Goal: Book appointment/travel/reservation

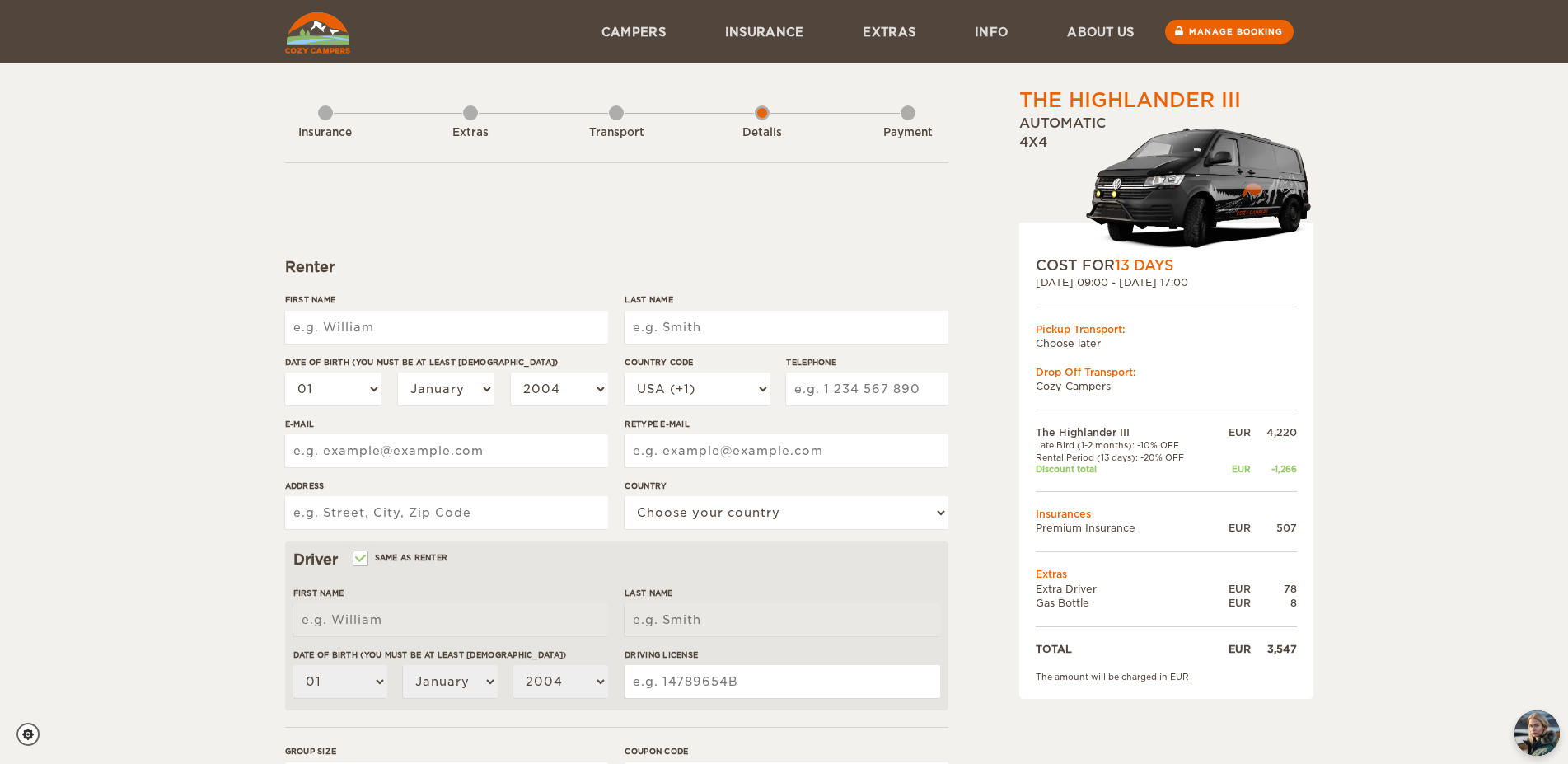
scroll to position [307, 0]
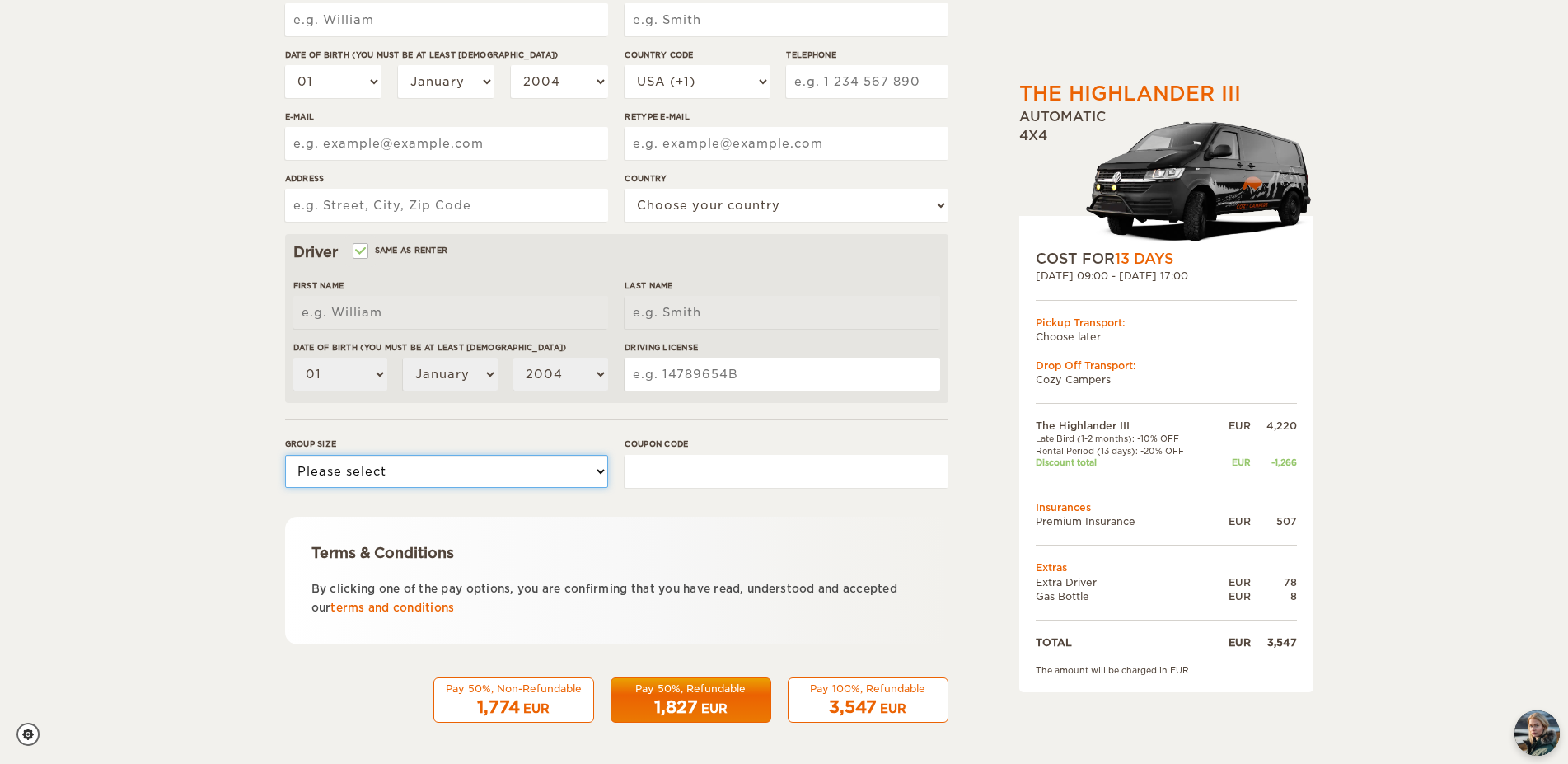
select select "2"
click option "2" at bounding box center [0, 0] width 0 height 0
click at [684, 470] on input "Coupon code" at bounding box center [786, 471] width 323 height 33
type input "winter25"
click at [1023, 709] on div "The Highlander III Expand Collapse Total 3,547 EUR Automatic 4x4 COST FOR 13 Da…" at bounding box center [1124, 259] width 319 height 975
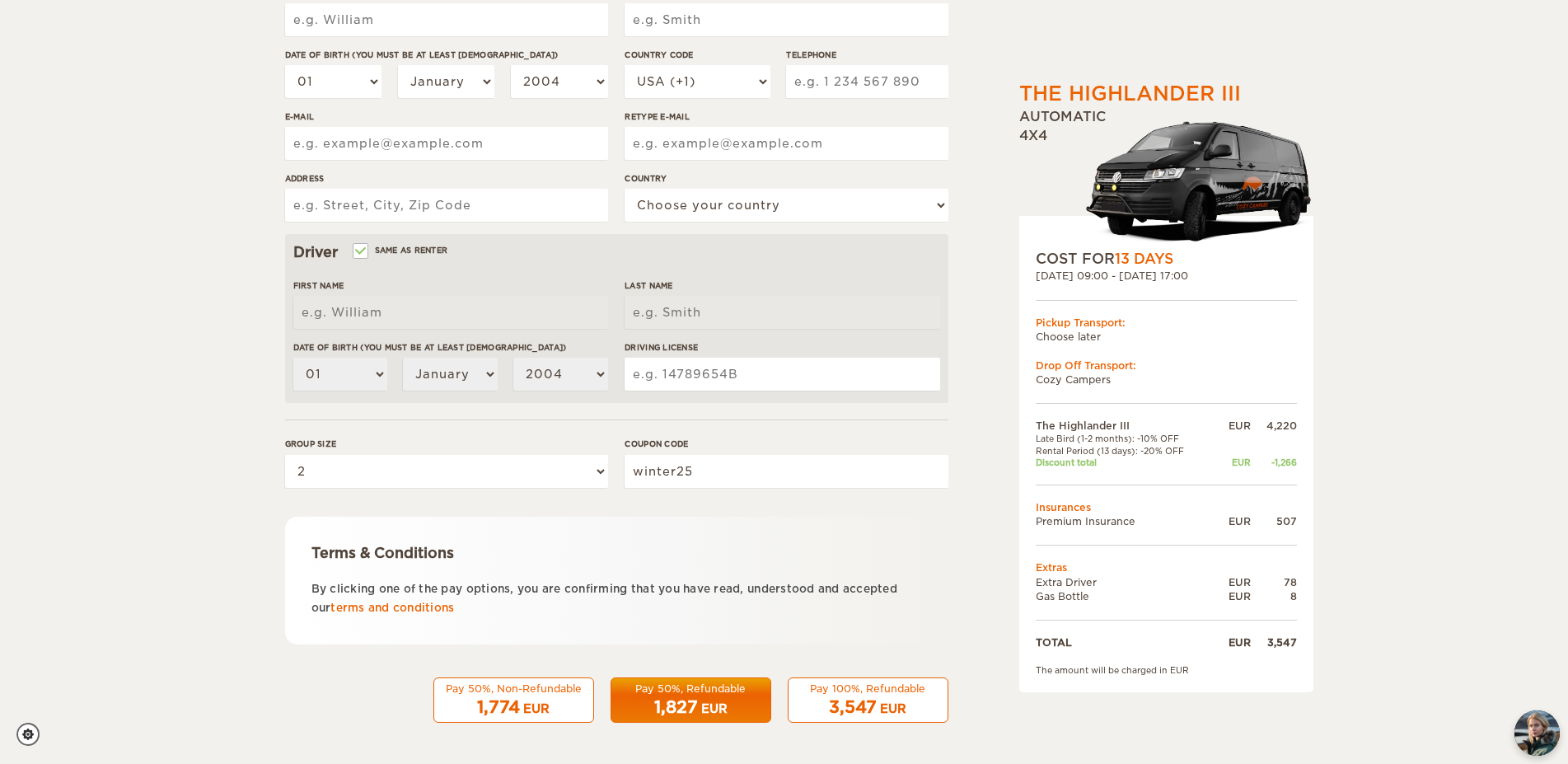
click at [906, 695] on button "Pay 100%, Refundable 3,547 EUR" at bounding box center [868, 701] width 161 height 46
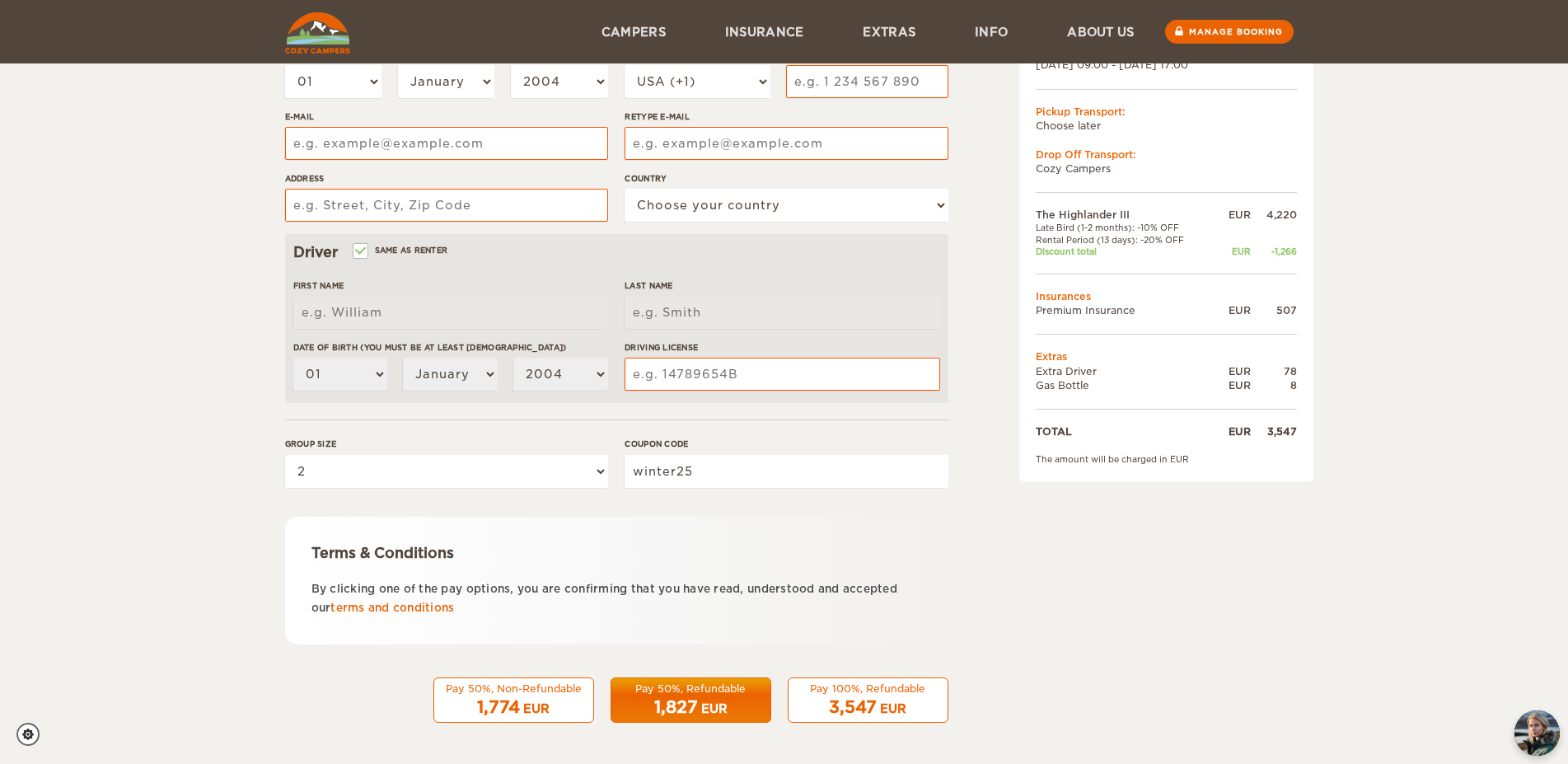
scroll to position [96, 0]
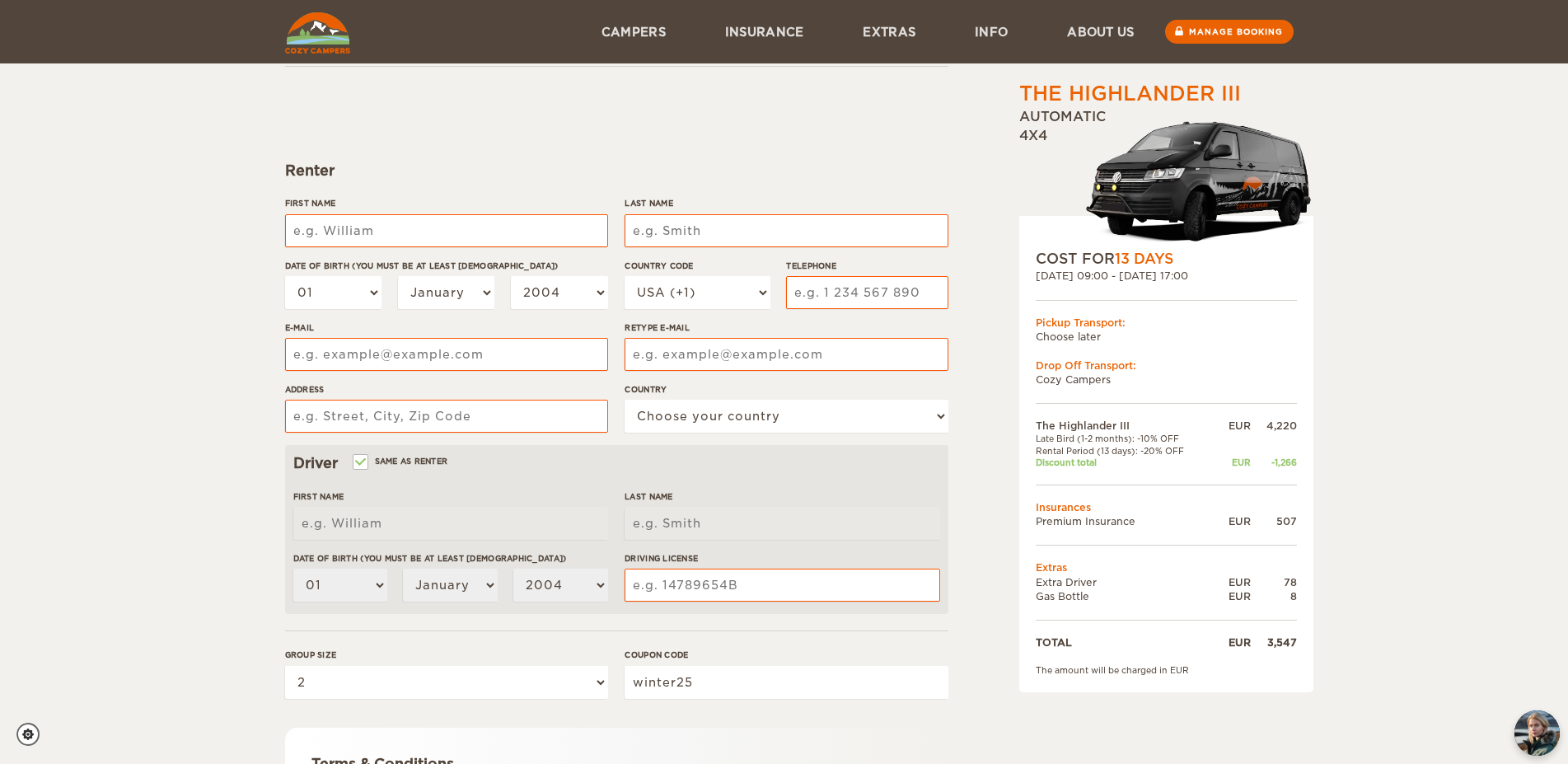
click at [139, 254] on div "The Highlander III Expand Collapse Total 3,547 EUR Automatic 4x4 COST FOR 13 Da…" at bounding box center [784, 439] width 1568 height 1071
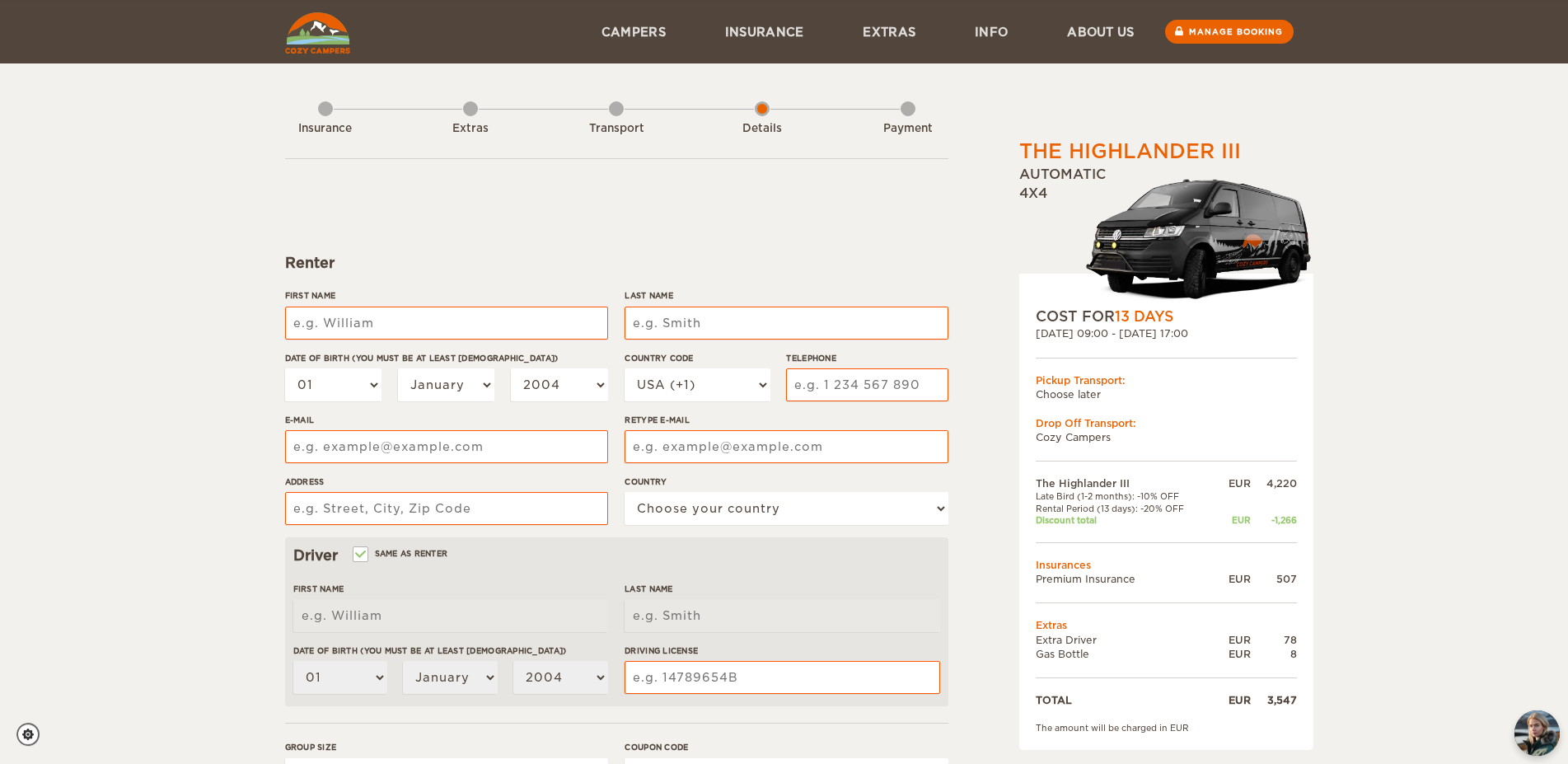
scroll to position [0, 0]
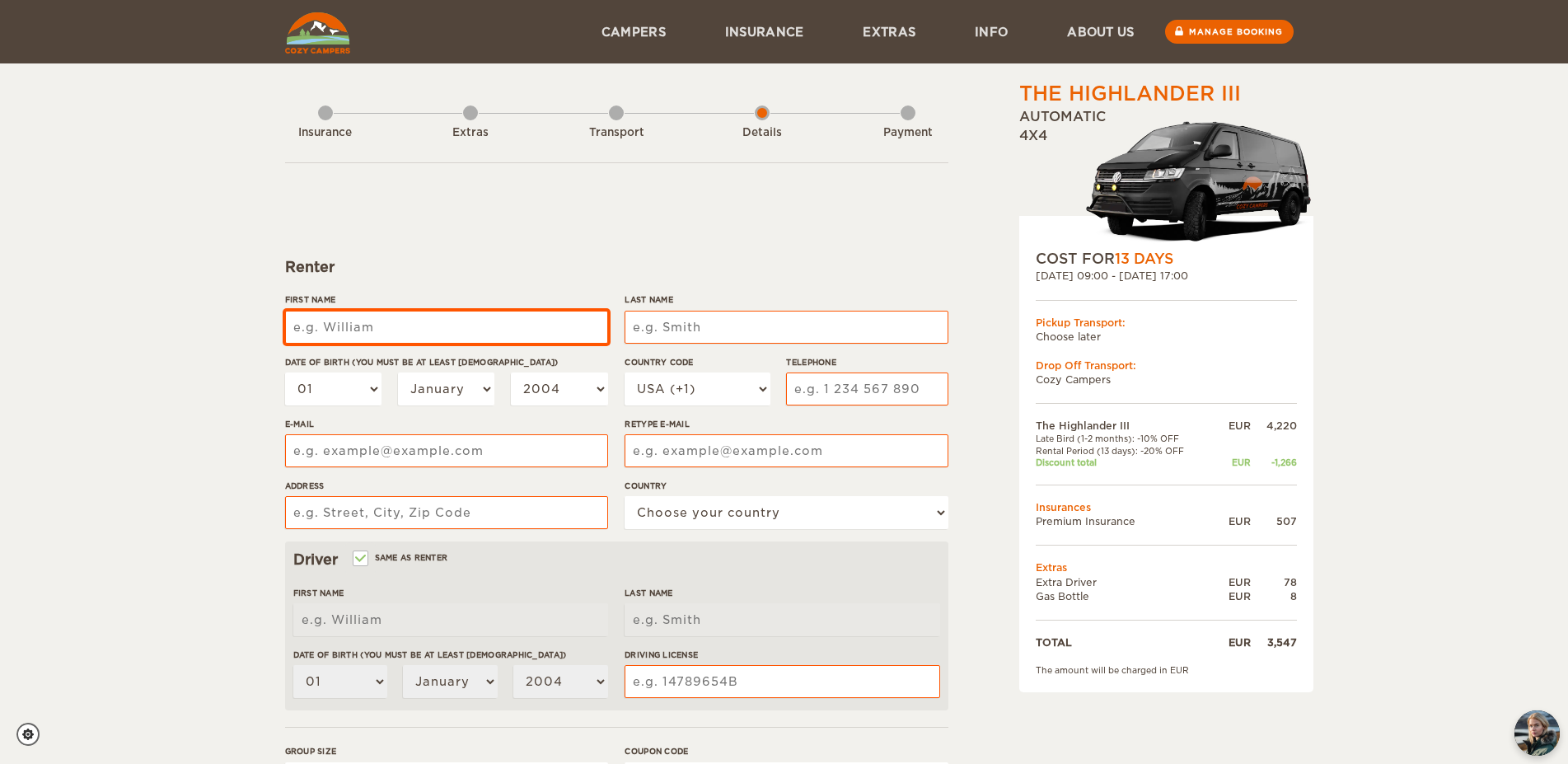
type input "[PERSON_NAME]"
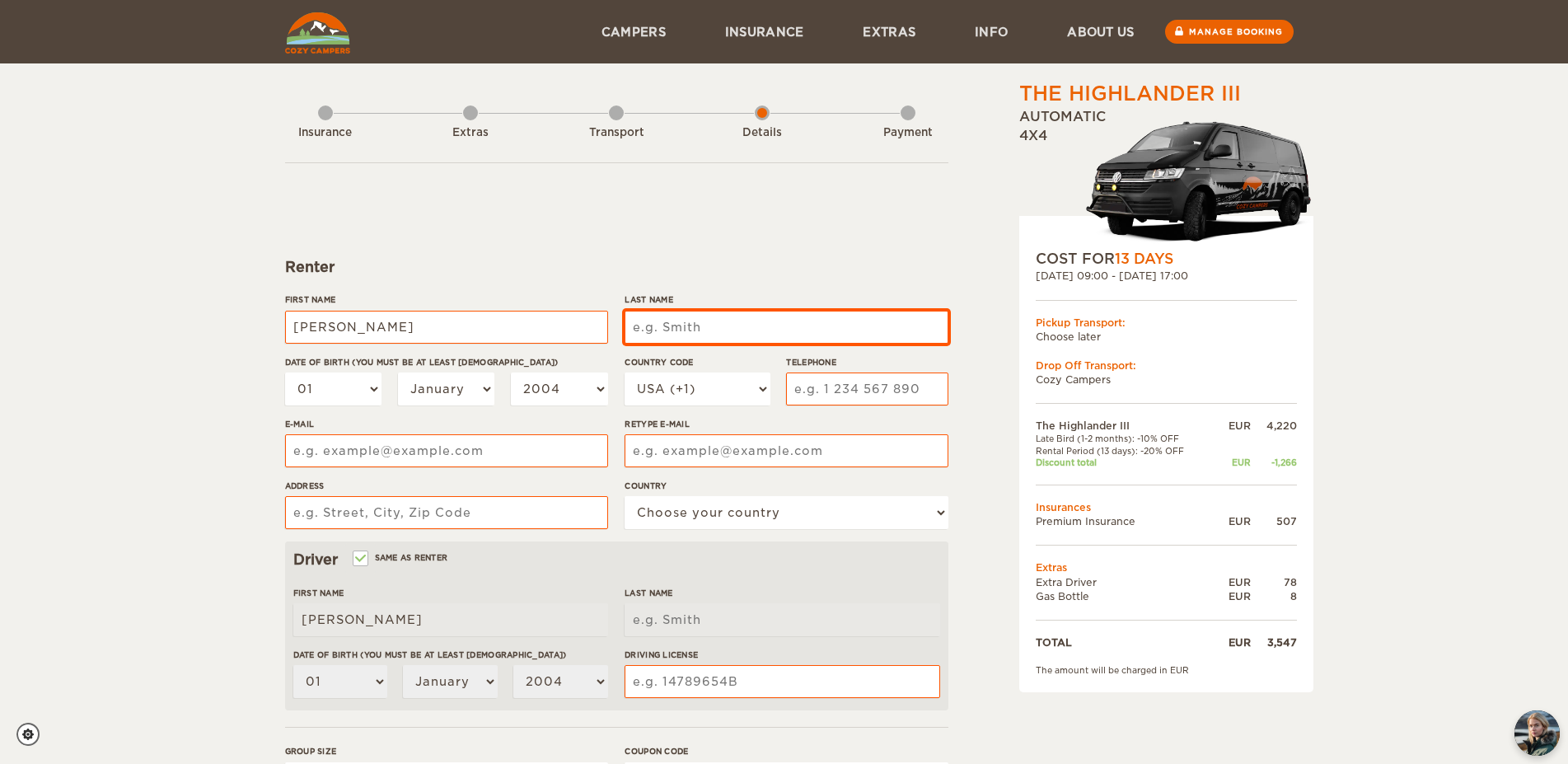
type input "Booker"
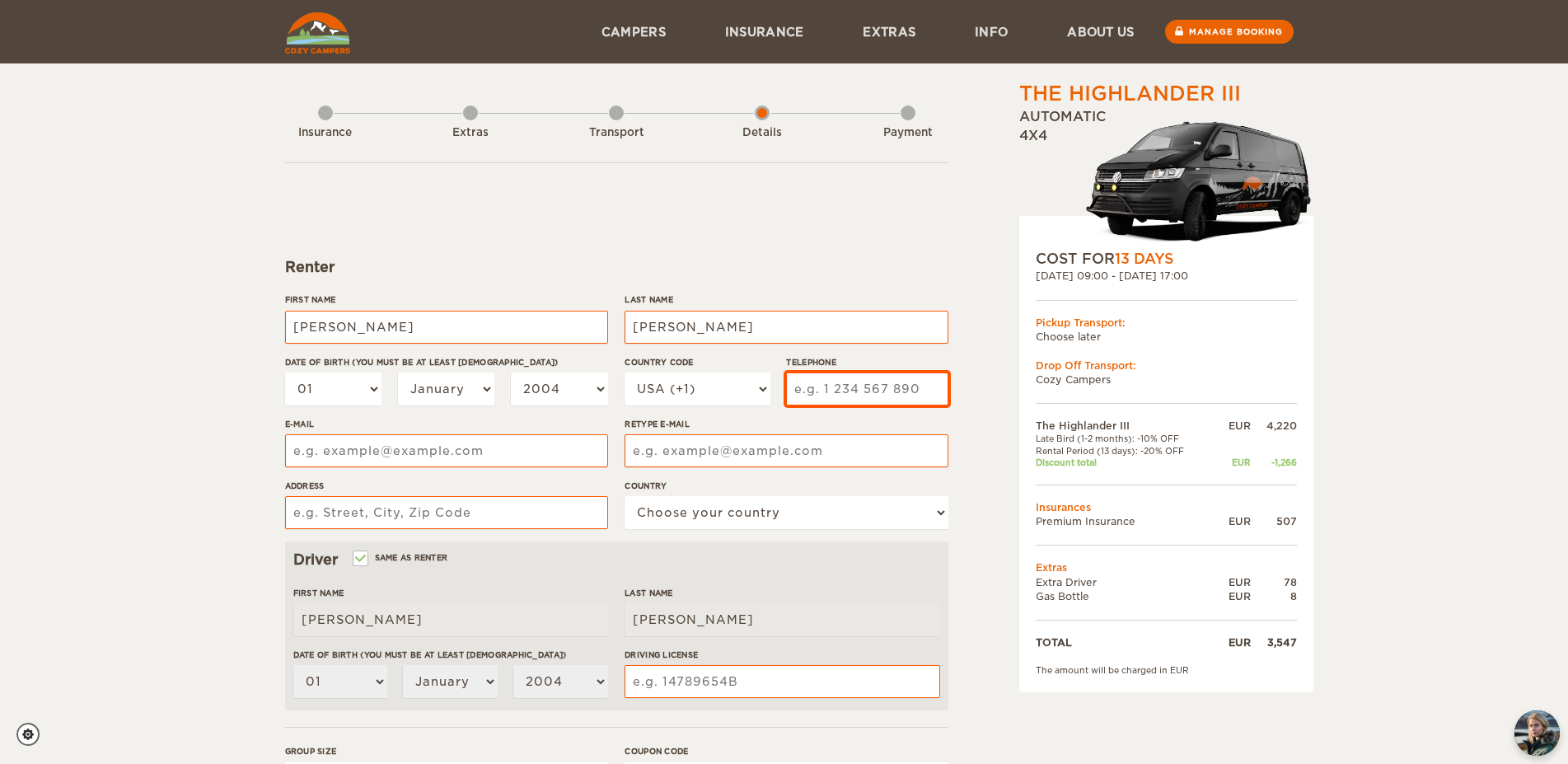
type input "7032172702"
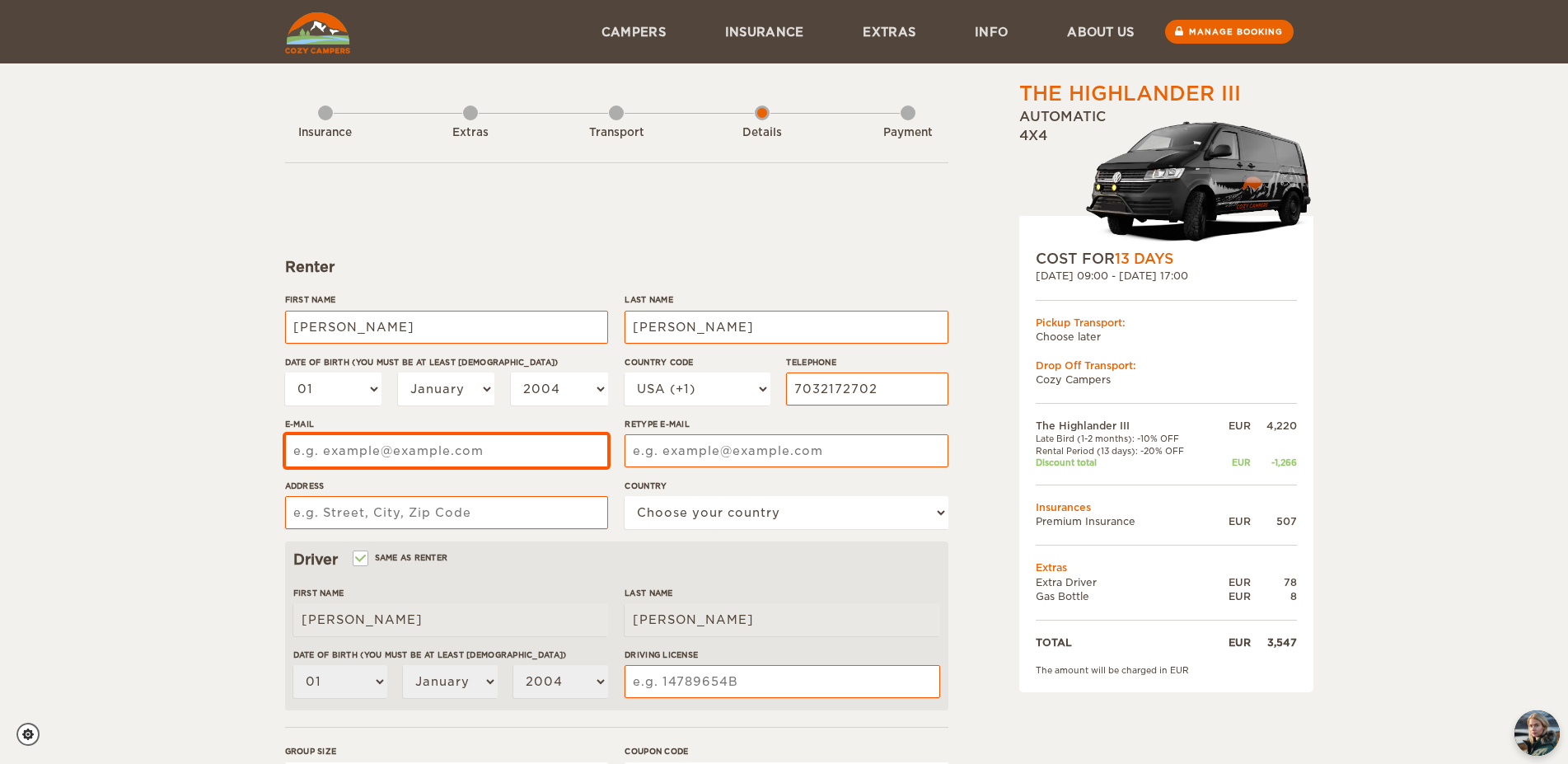
type input "bbooker703@gmail.com"
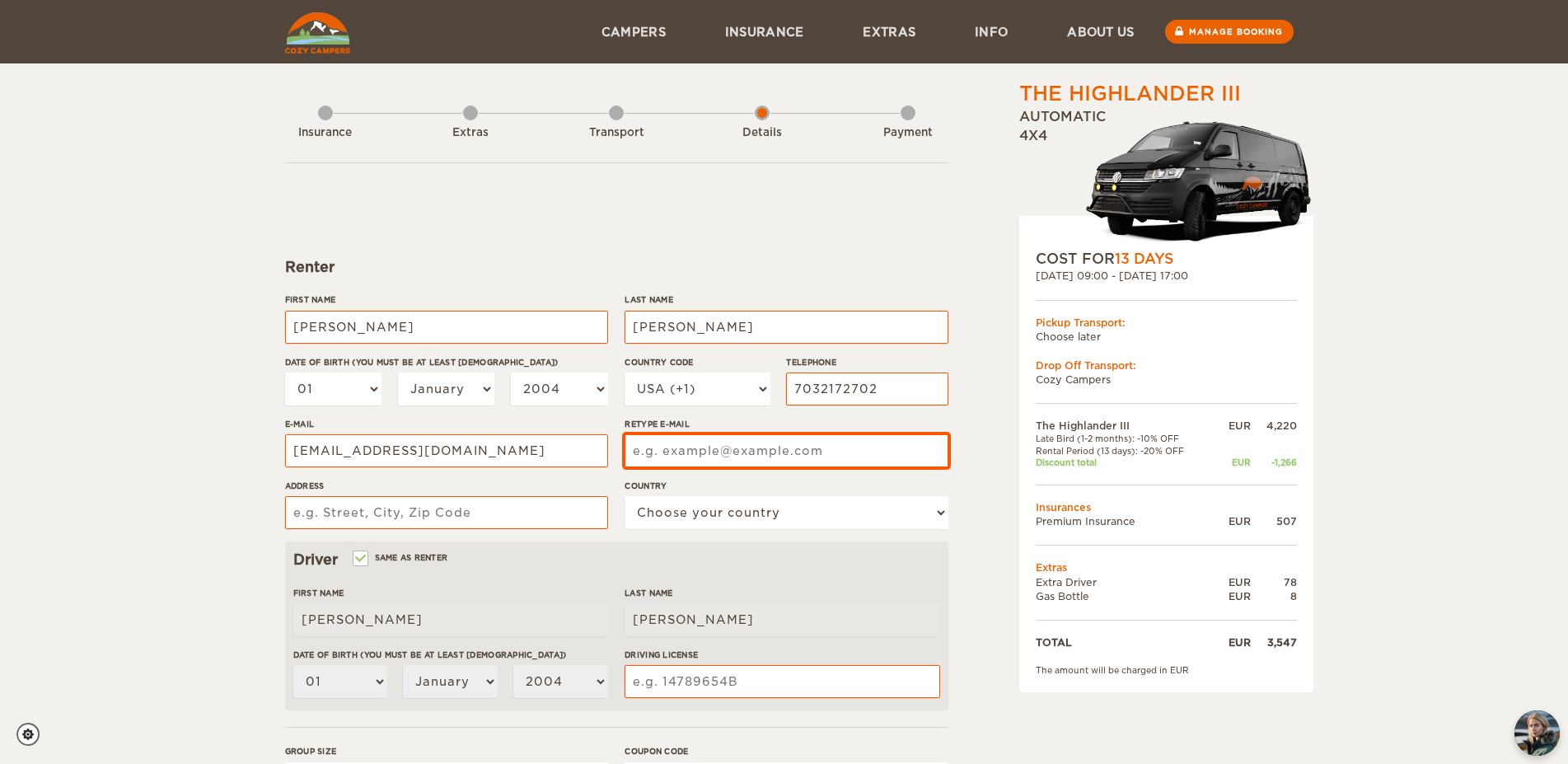
type input "bbooker703@gmail.com"
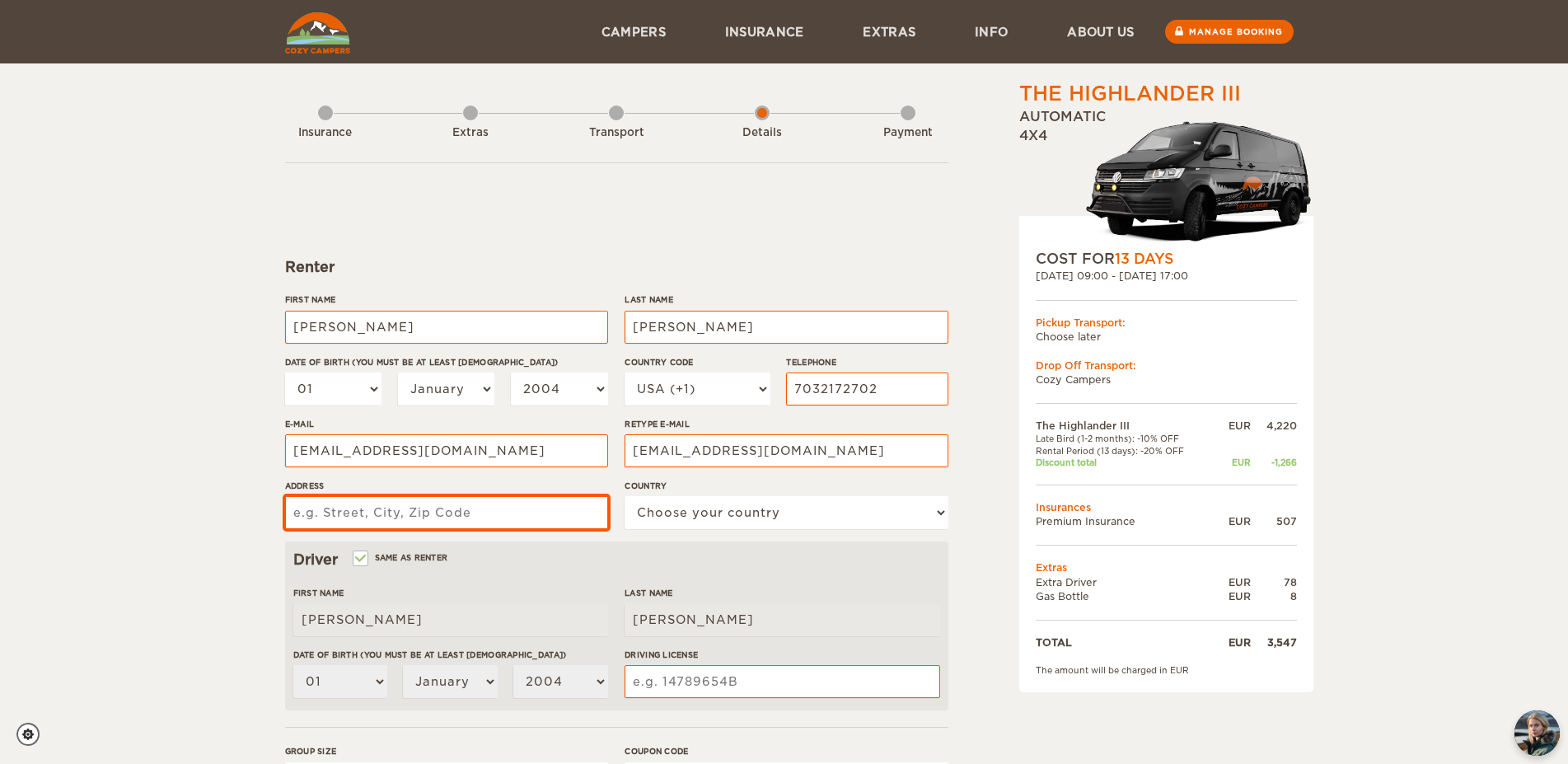
type input "1136 Ulysses St"
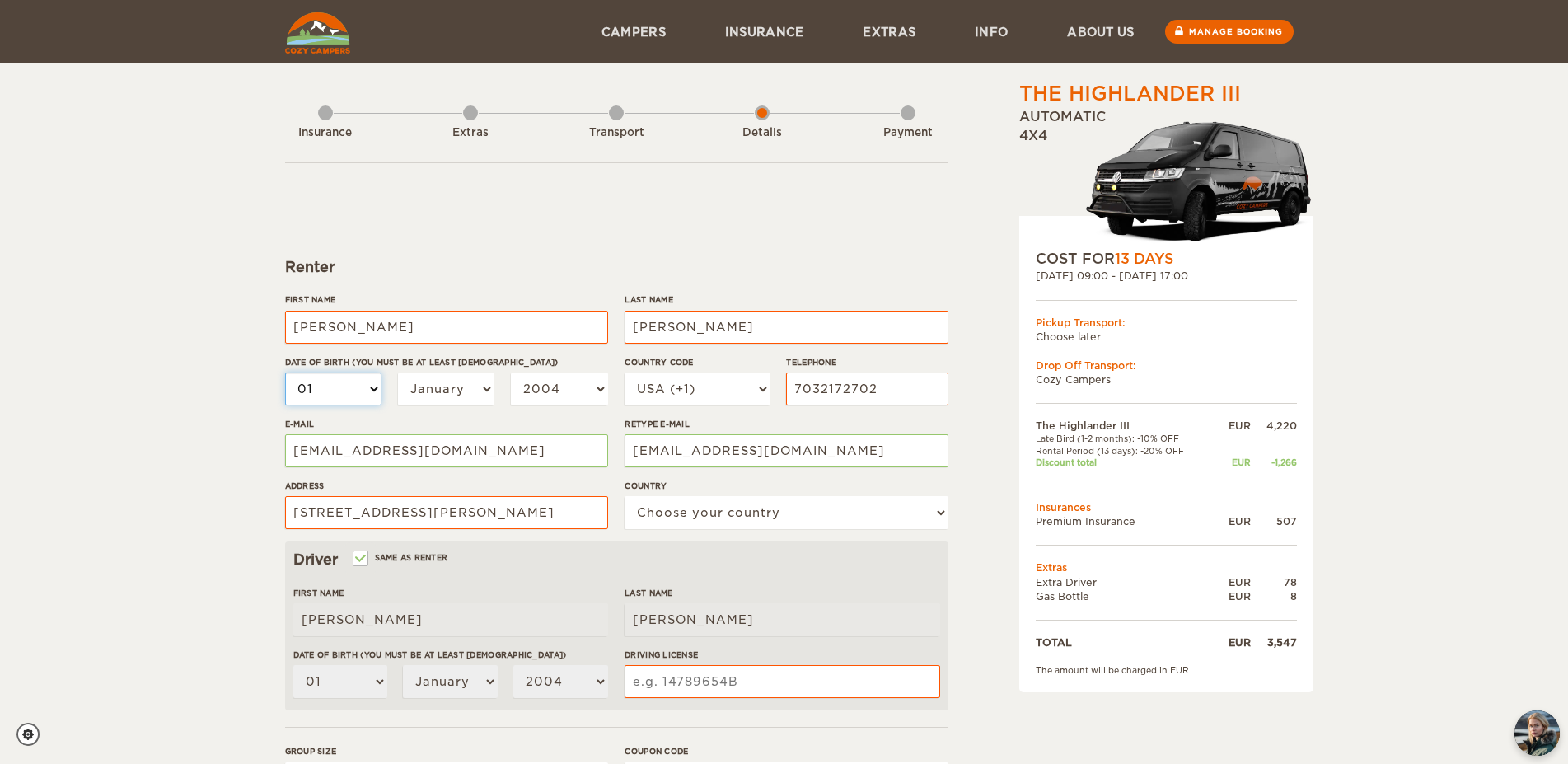
select select "12"
click option "12" at bounding box center [0, 0] width 0 height 0
select select "12"
select select "08"
click option "August" at bounding box center [0, 0] width 0 height 0
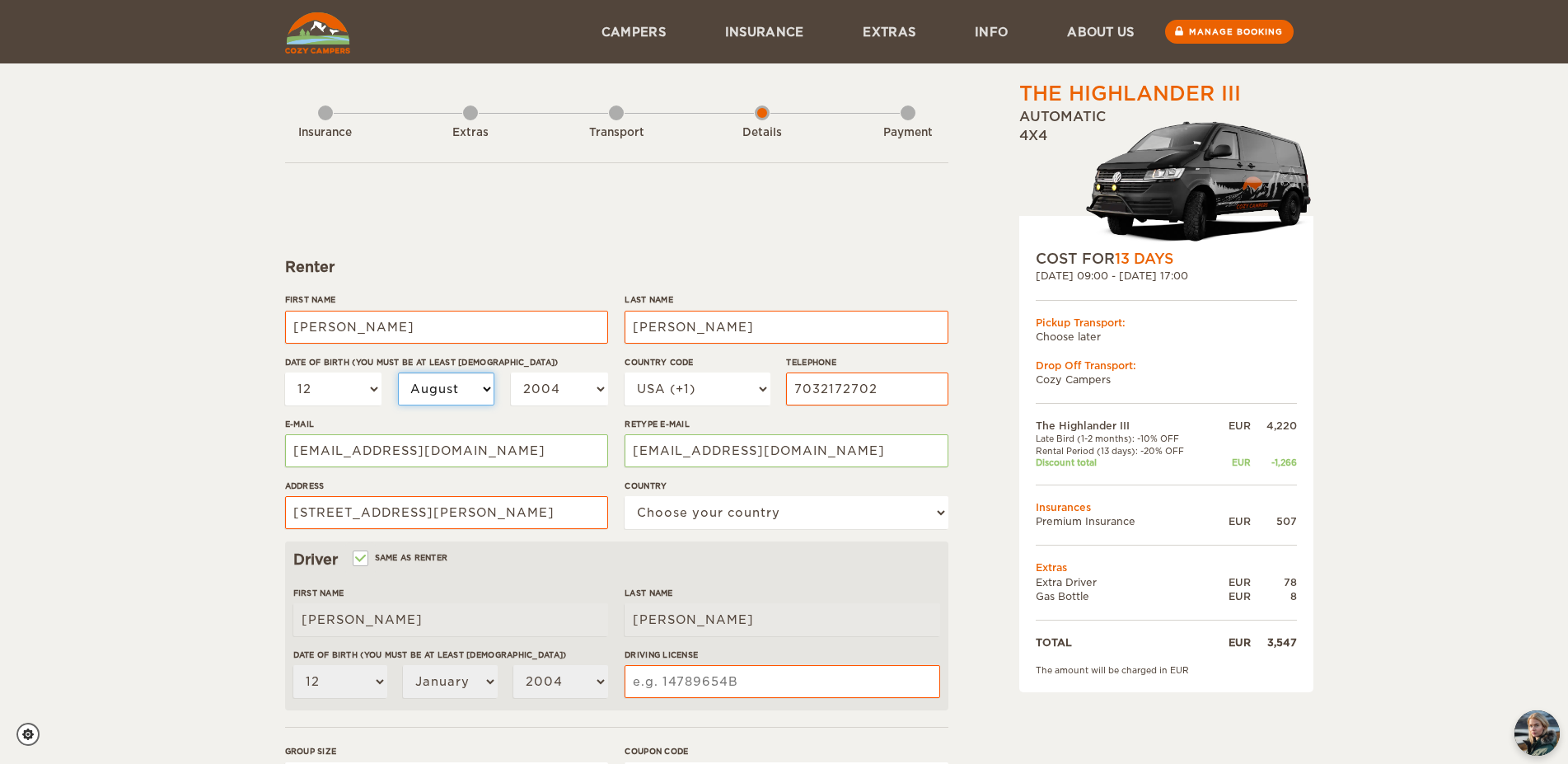
select select "08"
select select "1963"
click option "1963" at bounding box center [0, 0] width 0 height 0
select select "1963"
select select "222"
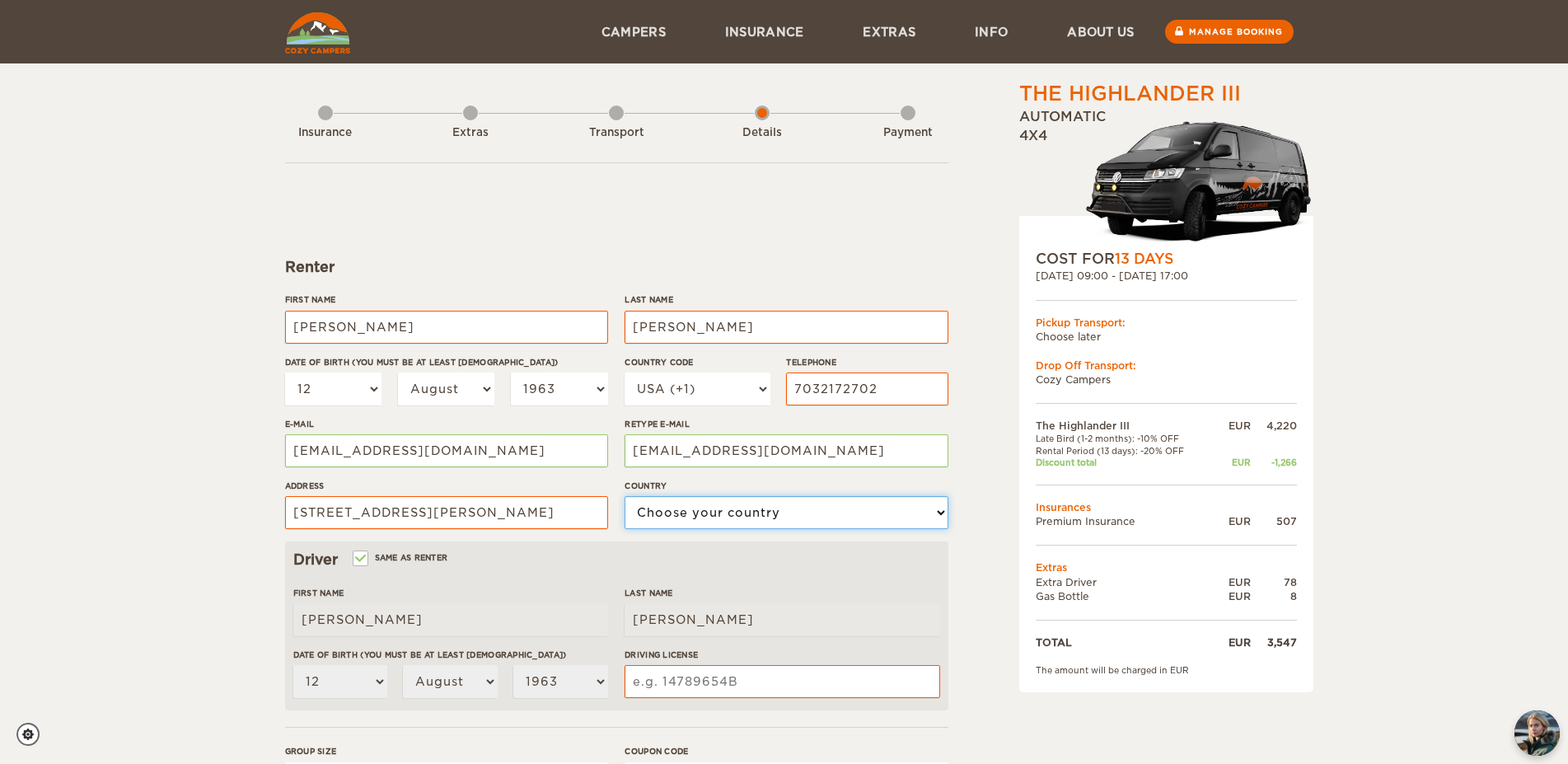
click option "United States" at bounding box center [0, 0] width 0 height 0
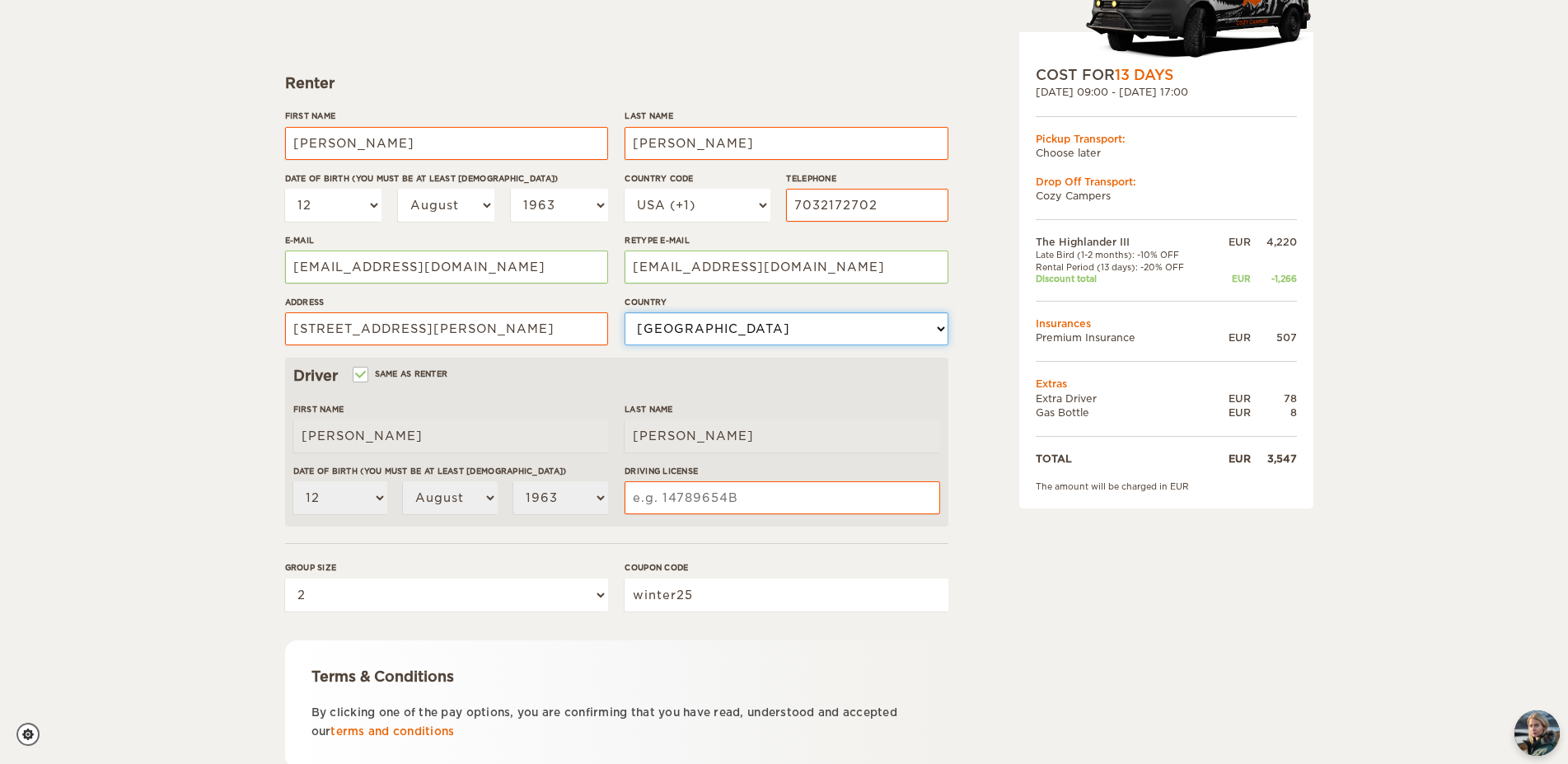
scroll to position [307, 0]
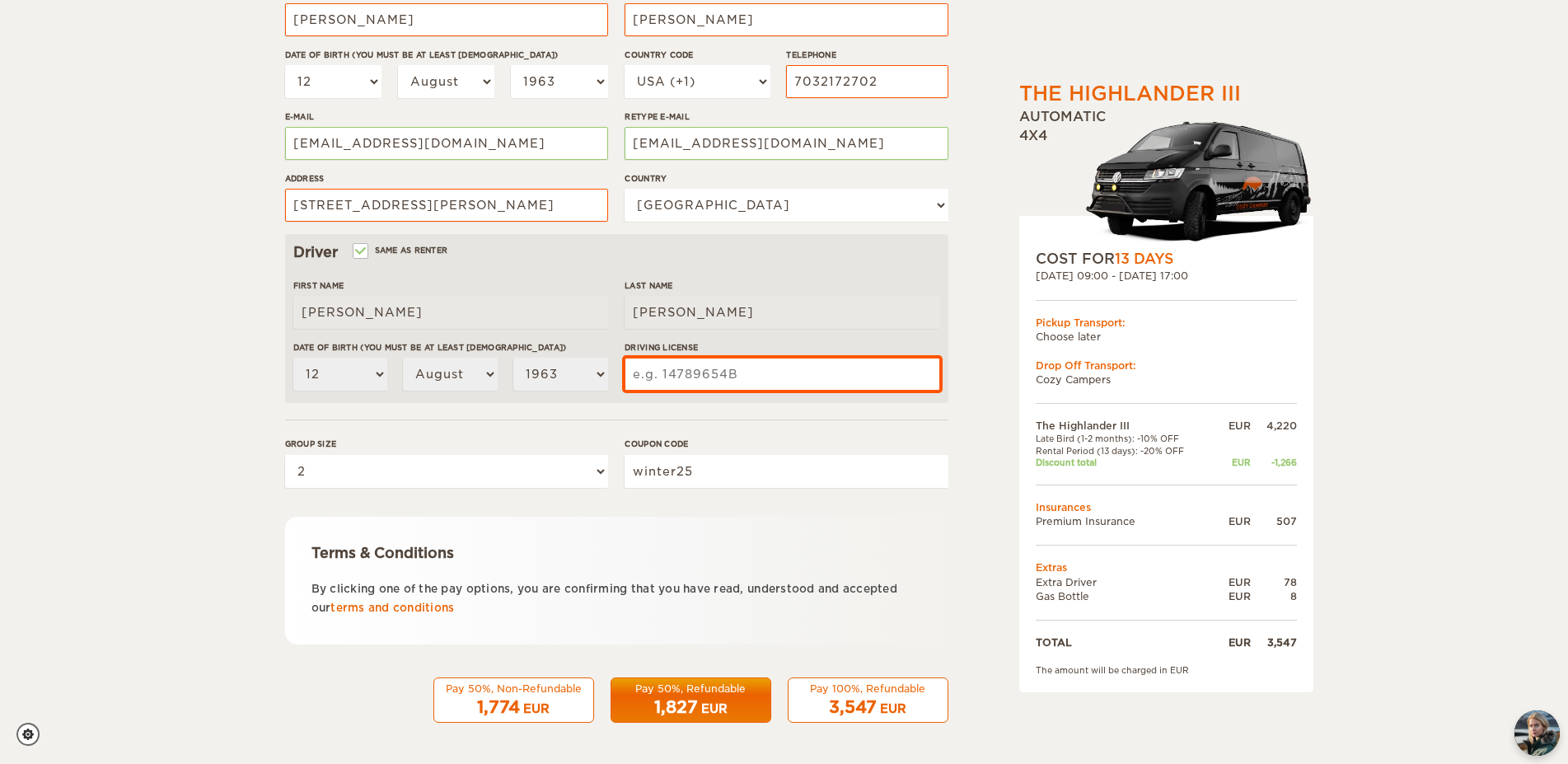
click at [675, 379] on input "Driving License" at bounding box center [782, 374] width 315 height 33
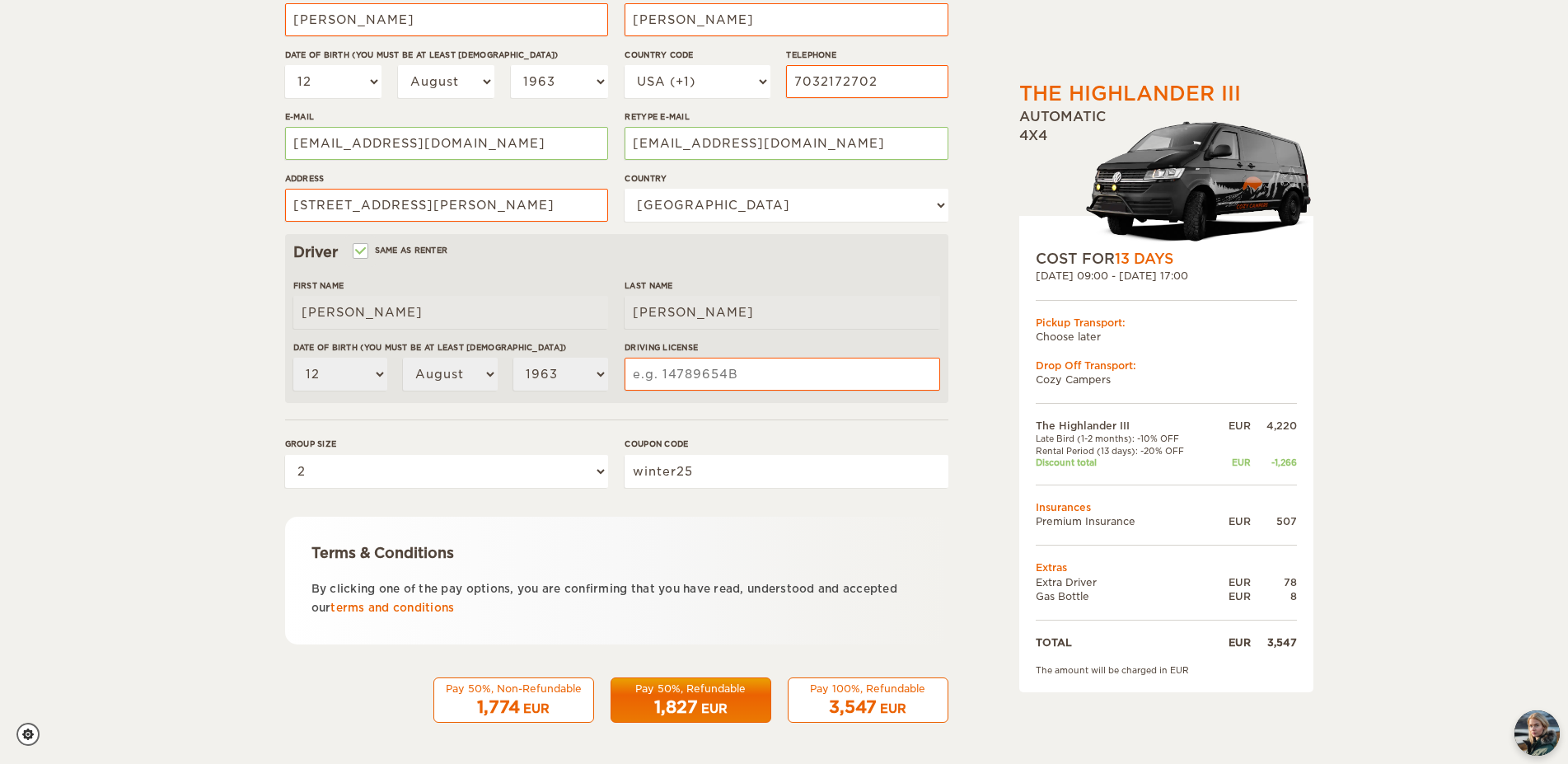
click at [1476, 68] on div "The Highlander III Expand Collapse Total 3,547 EUR Automatic 4x4 COST FOR 13 Da…" at bounding box center [784, 228] width 1568 height 1071
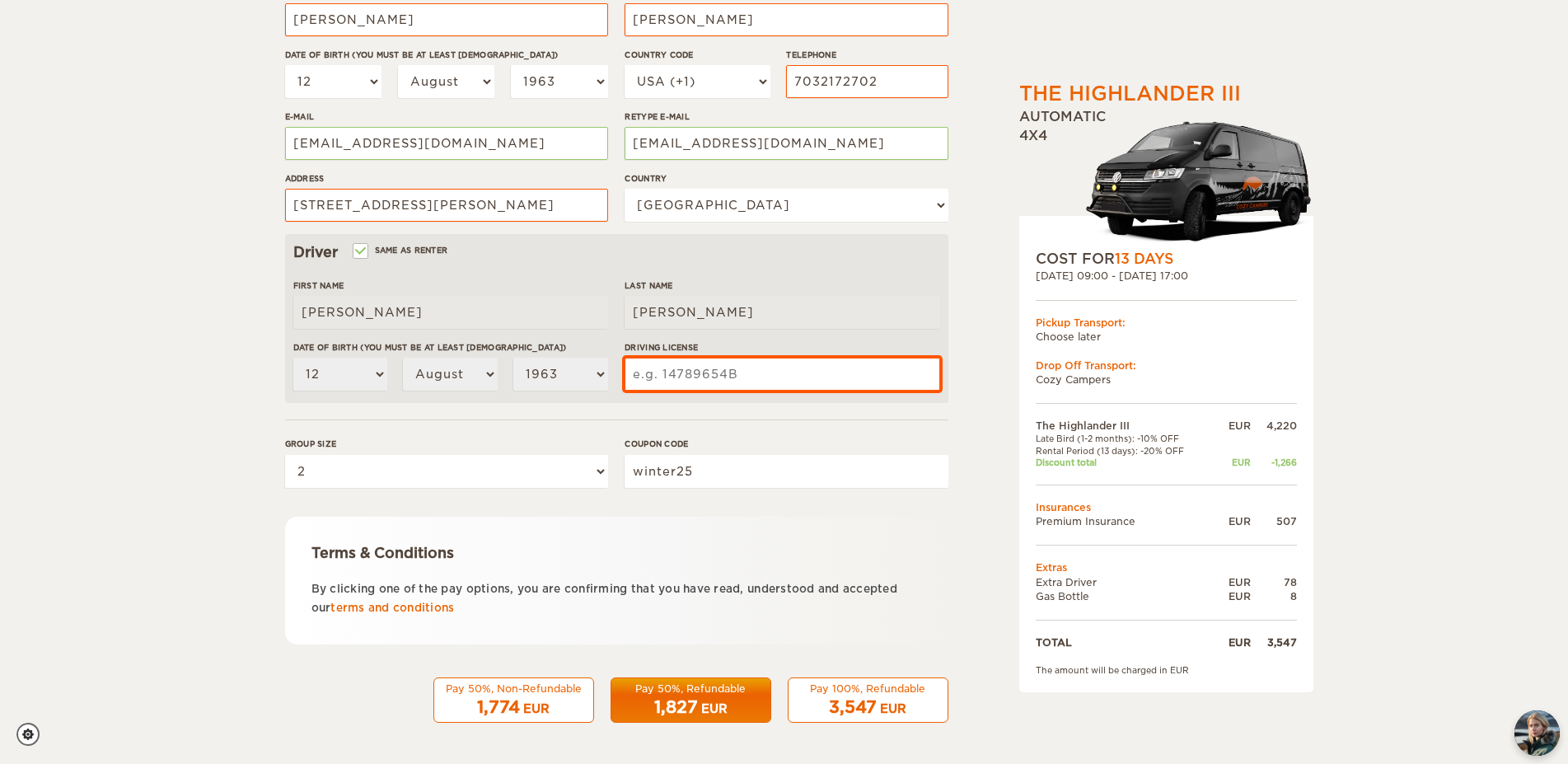
click at [815, 376] on input "Driving License" at bounding box center [782, 374] width 315 height 33
paste input "17-088-6877"
type input "17-088-6877"
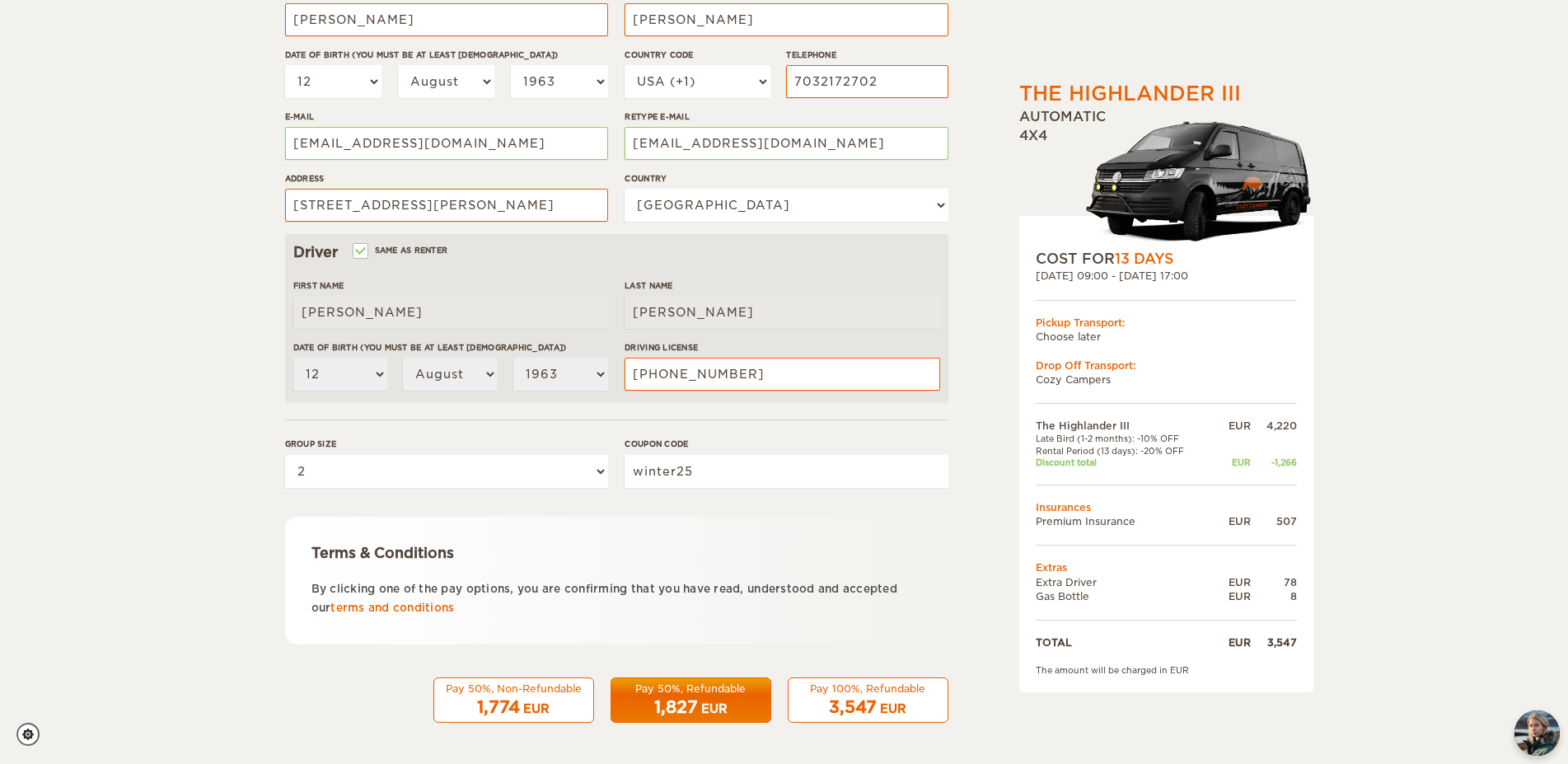
click at [803, 438] on form "Renter First Name Brian Last Name Booker Date of birth (You must be at least 20…" at bounding box center [616, 288] width 664 height 868
click at [829, 707] on span "3,547" at bounding box center [853, 707] width 48 height 19
